Goal: Information Seeking & Learning: Learn about a topic

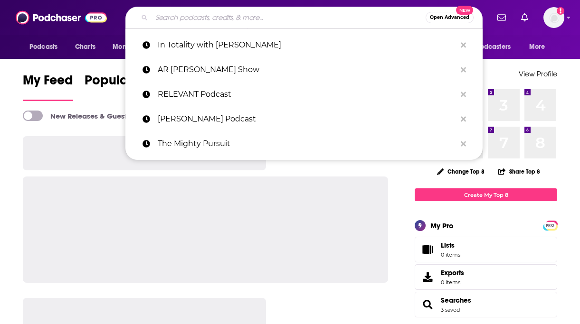
click at [205, 19] on input "Search podcasts, credits, & more..." at bounding box center [288, 17] width 274 height 15
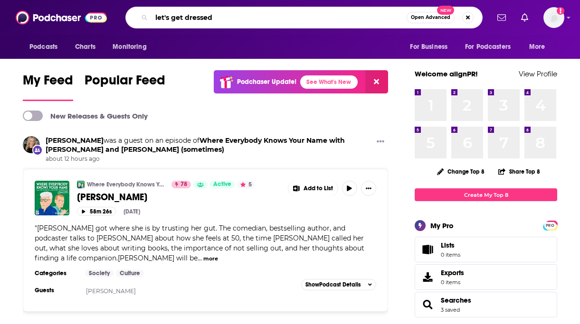
type input "let's get dressed"
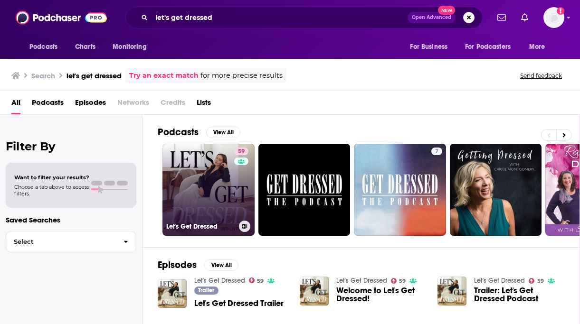
click at [208, 185] on link "59 Let's Get Dressed" at bounding box center [208, 190] width 92 height 92
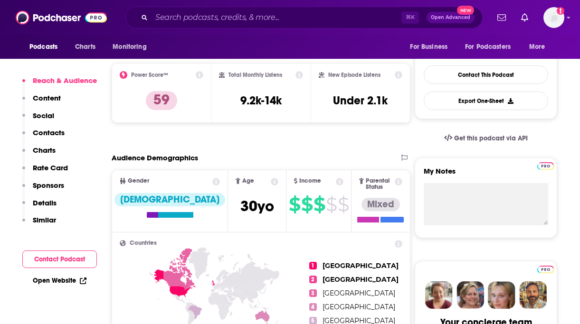
click at [51, 131] on p "Contacts" at bounding box center [49, 132] width 32 height 9
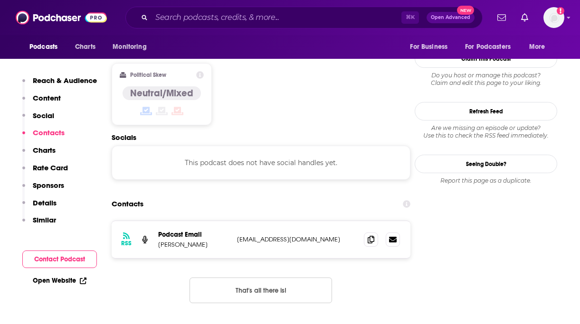
scroll to position [764, 0]
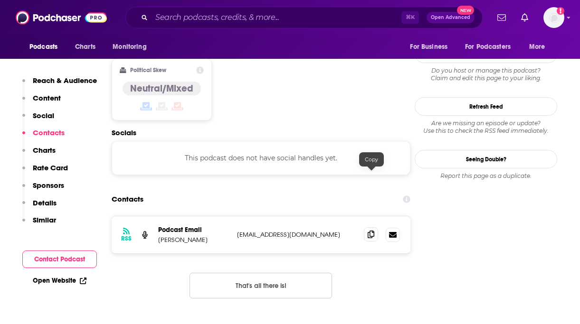
click at [371, 231] on icon at bounding box center [370, 235] width 7 height 8
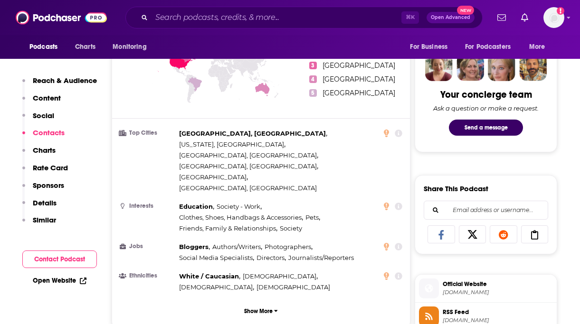
scroll to position [0, 0]
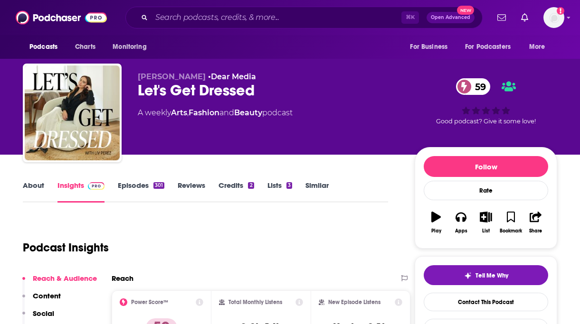
click at [209, 113] on link "Fashion" at bounding box center [203, 112] width 31 height 9
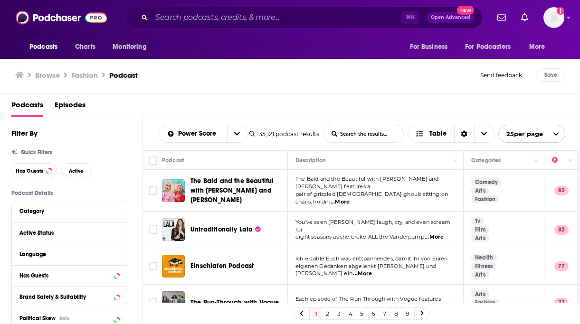
click at [319, 89] on div "Browse Fashion Podcast Send feedback Save" at bounding box center [290, 75] width 580 height 37
